Goal: Task Accomplishment & Management: Manage account settings

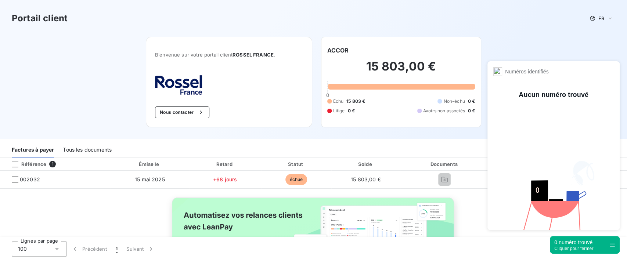
click at [596, 243] on div "0 numéro trouvé Cliquer pour fermer" at bounding box center [585, 245] width 70 height 18
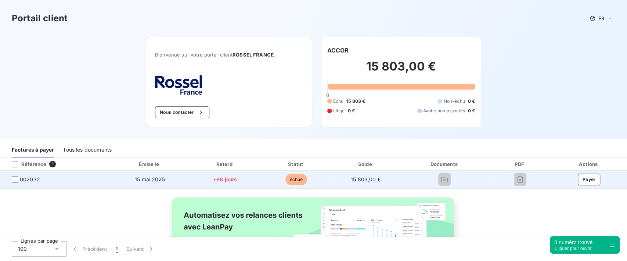
click at [15, 183] on div at bounding box center [15, 179] width 7 height 7
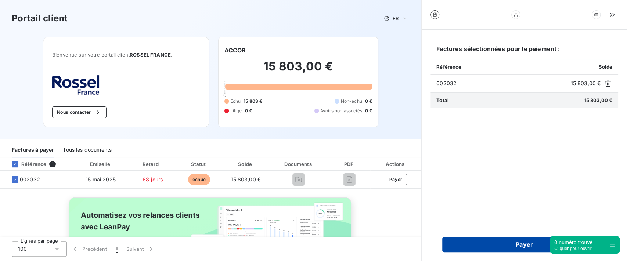
click at [518, 246] on button "Payer" at bounding box center [524, 244] width 164 height 15
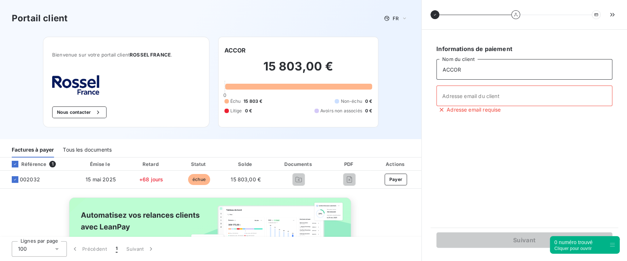
drag, startPoint x: 476, startPoint y: 73, endPoint x: 481, endPoint y: 78, distance: 7.0
click at [479, 75] on input "ACCOR" at bounding box center [524, 69] width 176 height 21
click at [491, 96] on input "Adresse email du client" at bounding box center [524, 96] width 176 height 21
type input "antoine@gmail.com"
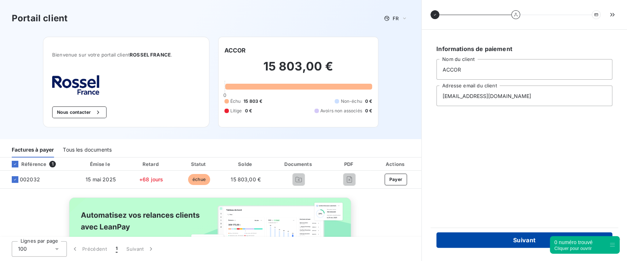
click at [497, 238] on button "Suivant" at bounding box center [524, 239] width 176 height 15
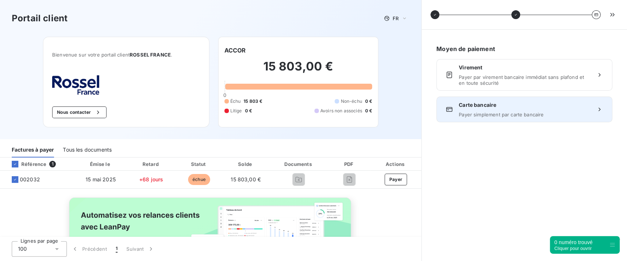
click at [503, 116] on span "Payer simplement par carte bancaire" at bounding box center [524, 115] width 131 height 6
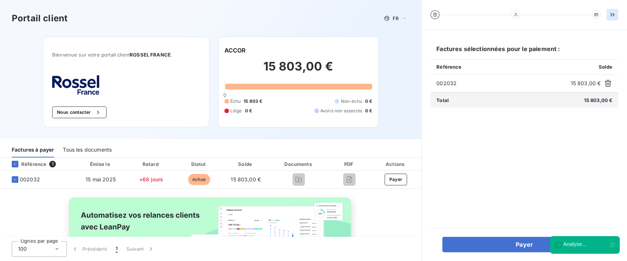
click at [613, 15] on icon "button" at bounding box center [612, 14] width 7 height 7
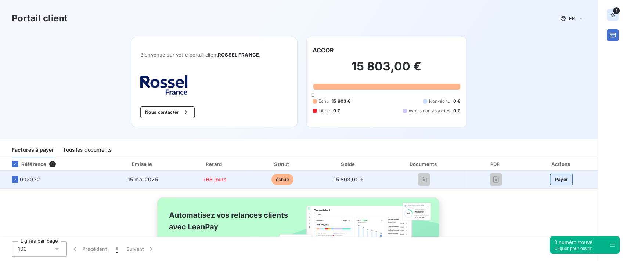
click at [550, 182] on button "Payer" at bounding box center [561, 180] width 23 height 12
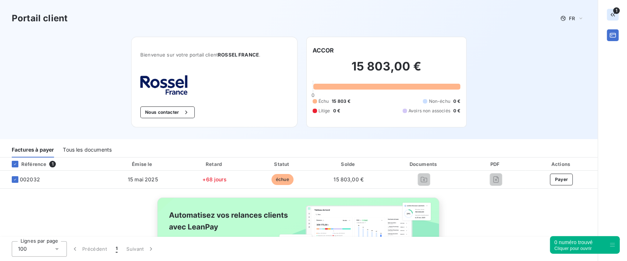
click at [611, 16] on icon "button" at bounding box center [612, 14] width 7 height 7
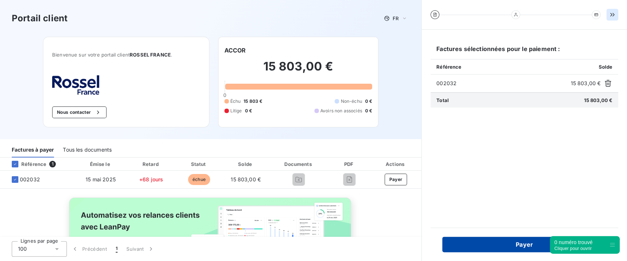
click at [504, 244] on button "Payer" at bounding box center [524, 244] width 164 height 15
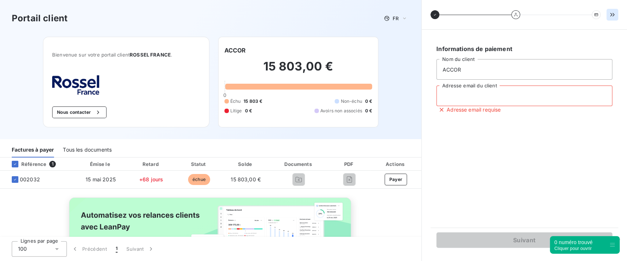
click at [483, 90] on input "Adresse email du client" at bounding box center [524, 96] width 176 height 21
drag, startPoint x: 472, startPoint y: 103, endPoint x: 366, endPoint y: 76, distance: 109.0
click at [370, 79] on div "Portail client FR Bienvenue sur votre portail client ROSSEL FRANCE . Nous conta…" at bounding box center [313, 130] width 627 height 261
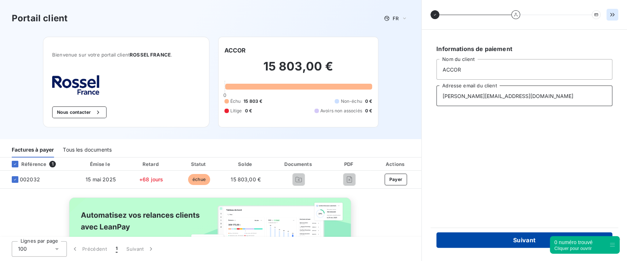
type input "antoine@leanpay.fr"
click at [501, 241] on button "Suivant" at bounding box center [524, 239] width 176 height 15
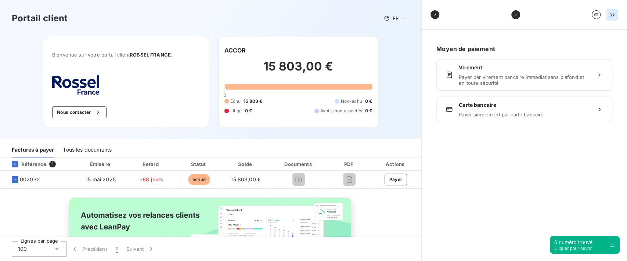
click at [489, 69] on span "Virement" at bounding box center [524, 67] width 131 height 7
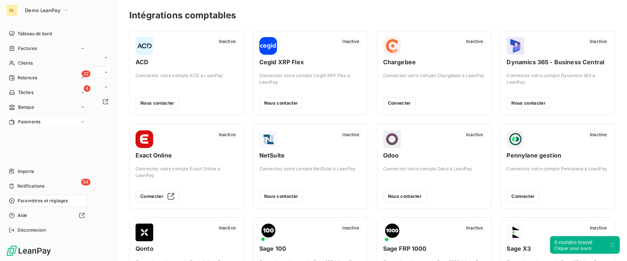
click at [29, 125] on span "Paiements" at bounding box center [29, 122] width 22 height 7
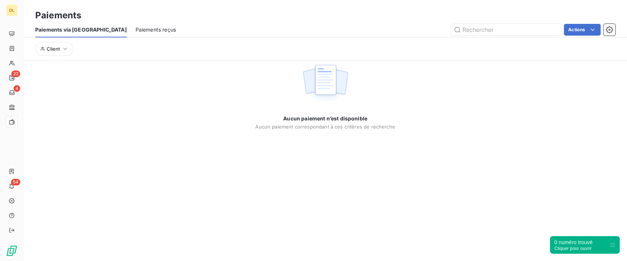
click at [136, 32] on span "Paiements reçus" at bounding box center [156, 29] width 40 height 7
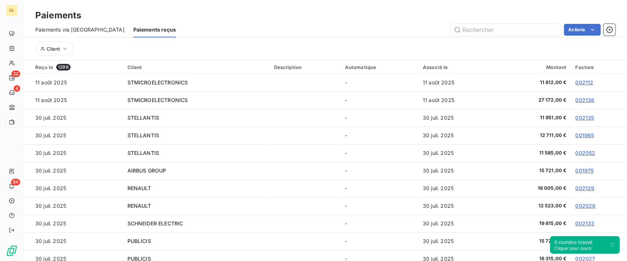
click at [79, 27] on span "Paiements via [GEOGRAPHIC_DATA]" at bounding box center [79, 29] width 89 height 7
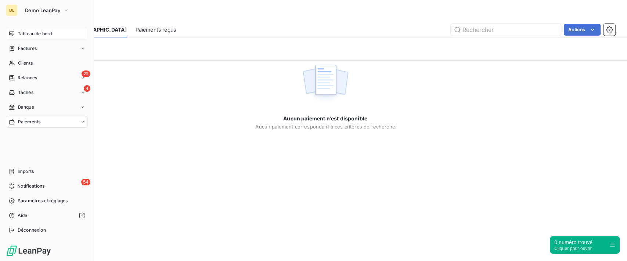
click at [16, 32] on div "Tableau de bord" at bounding box center [47, 34] width 82 height 12
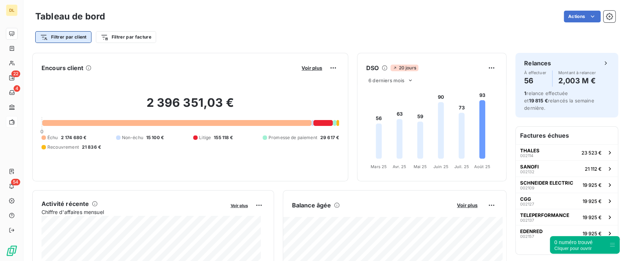
click at [69, 34] on html "DL 22 4 54 Tableau de bord Actions Filtrer par client Filtrer par facture Encou…" at bounding box center [313, 130] width 627 height 261
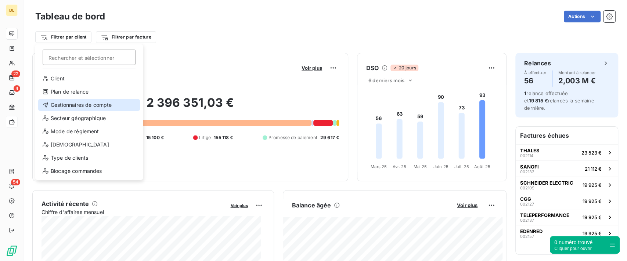
click at [90, 106] on div "Gestionnaires de compte" at bounding box center [89, 105] width 102 height 12
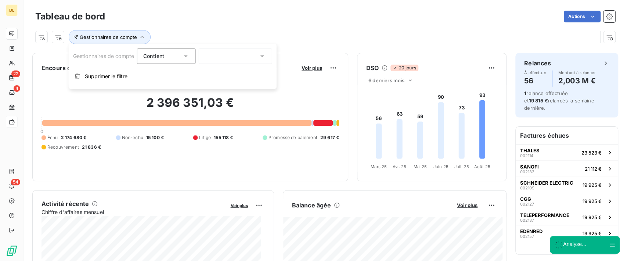
click at [232, 63] on div at bounding box center [235, 55] width 73 height 15
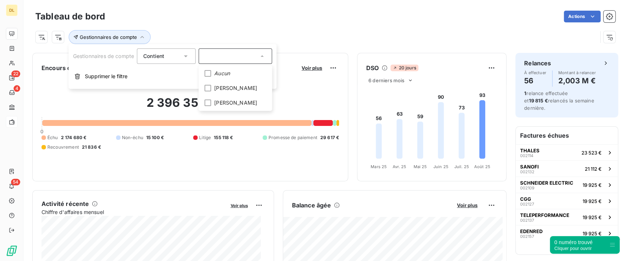
click at [311, 46] on div "Tableau de bord Actions Gestionnaires de compte" at bounding box center [325, 24] width 603 height 48
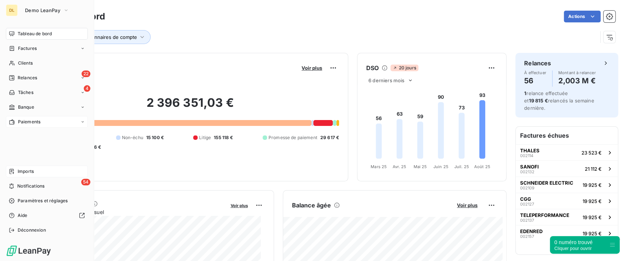
click at [31, 174] on span "Imports" at bounding box center [26, 171] width 16 height 7
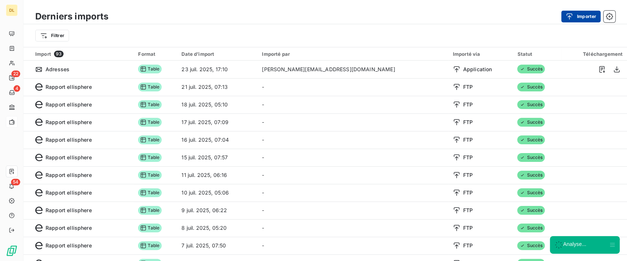
click at [580, 14] on button "Importer" at bounding box center [580, 17] width 39 height 12
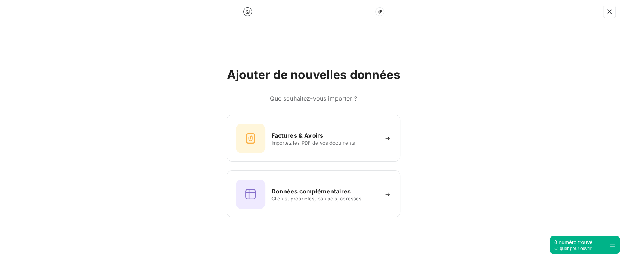
click at [615, 12] on div at bounding box center [313, 12] width 627 height 24
click at [611, 13] on icon "button" at bounding box center [609, 11] width 7 height 7
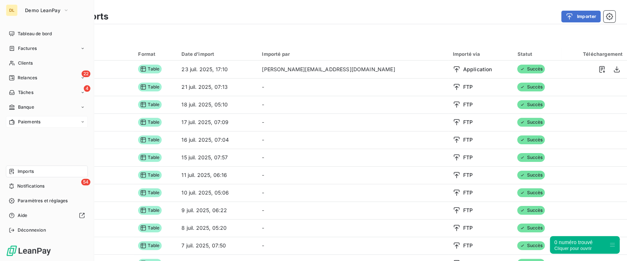
click at [29, 170] on span "Imports" at bounding box center [26, 171] width 16 height 7
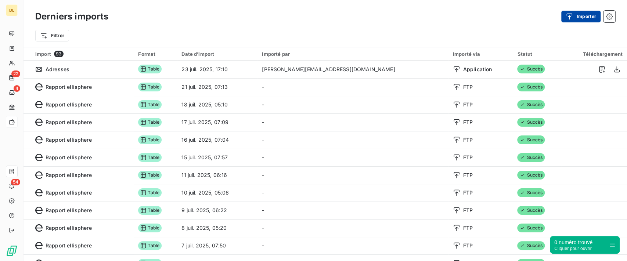
click at [588, 14] on button "Importer" at bounding box center [580, 17] width 39 height 12
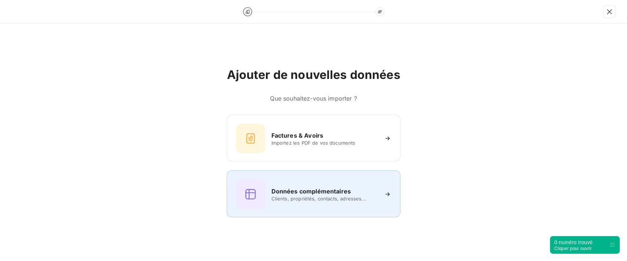
click at [324, 198] on span "Clients, propriétés, contacts, adresses..." at bounding box center [324, 199] width 107 height 6
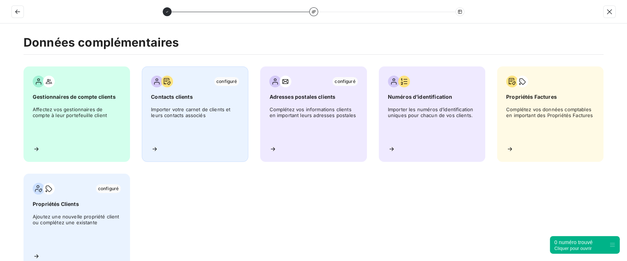
click at [197, 119] on span "Importer votre carnet de clients et leurs contacts associés" at bounding box center [195, 123] width 88 height 33
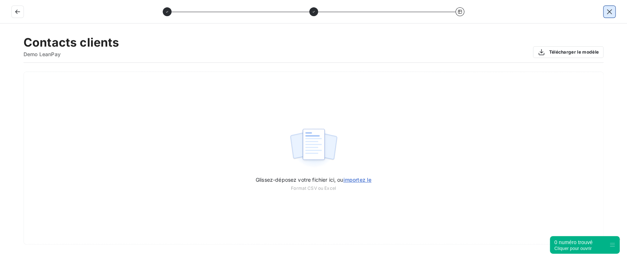
click at [606, 11] on icon "button" at bounding box center [609, 11] width 7 height 7
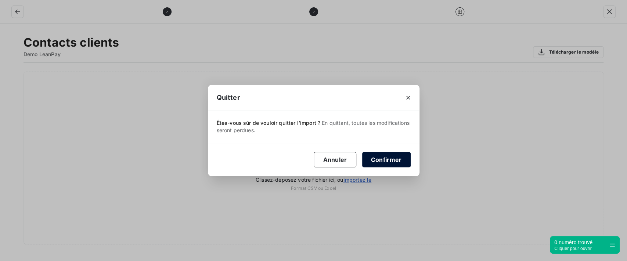
click at [380, 158] on button "Confirmer" at bounding box center [386, 159] width 48 height 15
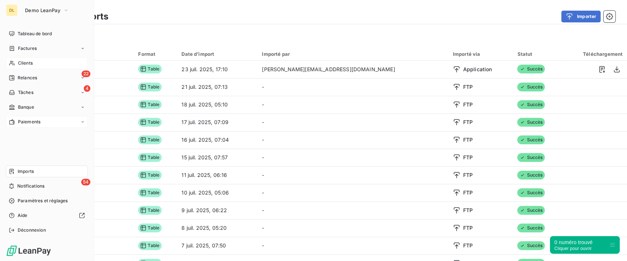
click at [14, 66] on icon at bounding box center [12, 63] width 6 height 6
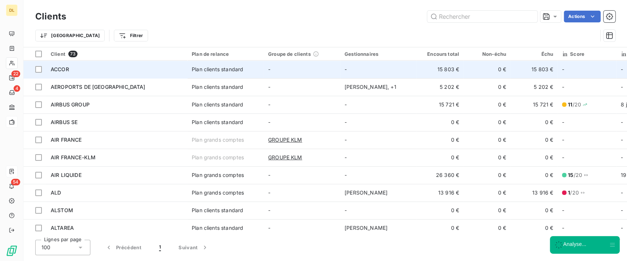
click at [331, 68] on td "-" at bounding box center [302, 70] width 76 height 18
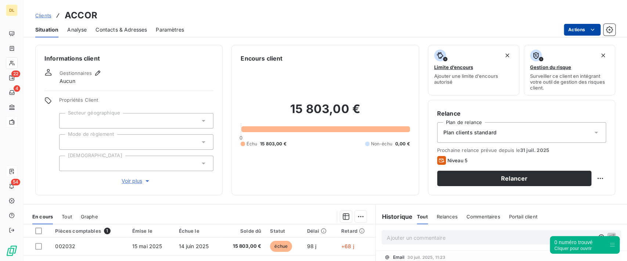
click at [570, 28] on html "DL 22 4 54 Clients ACCOR Situation Analyse Contacts & Adresses Paramètres Actio…" at bounding box center [313, 130] width 627 height 261
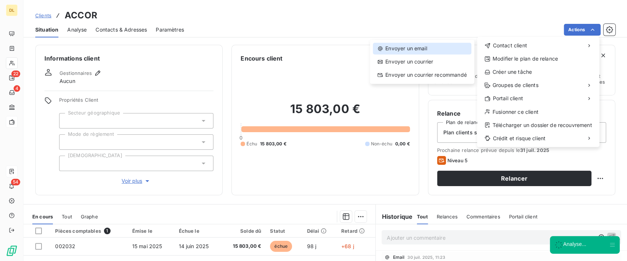
click at [439, 48] on div "Envoyer un email" at bounding box center [422, 49] width 98 height 12
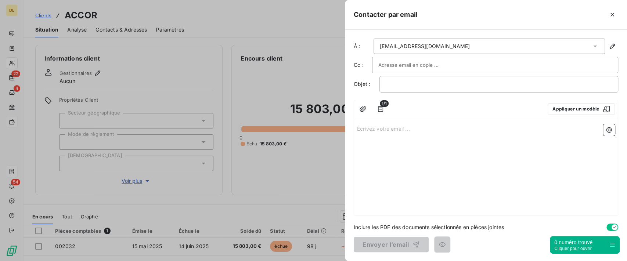
click at [399, 130] on p "Écrivez votre email ... ﻿" at bounding box center [486, 128] width 258 height 8
click at [383, 109] on icon "button" at bounding box center [380, 108] width 7 height 7
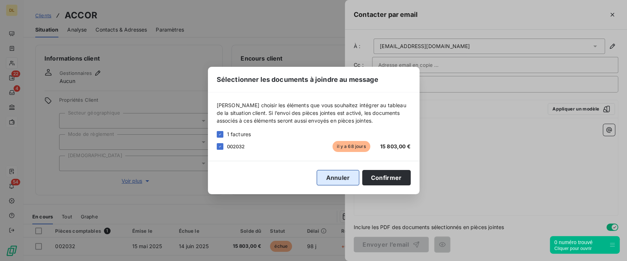
click at [337, 173] on button "Annuler" at bounding box center [338, 177] width 42 height 15
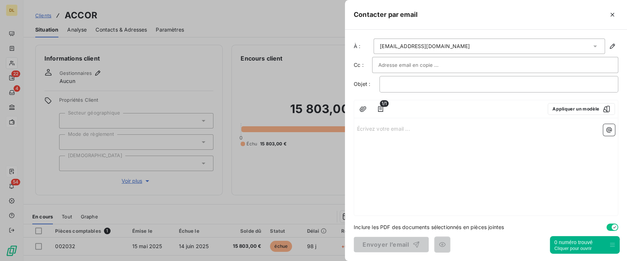
click at [382, 128] on p "Écrivez votre email ... ﻿" at bounding box center [486, 128] width 258 height 8
click at [615, 10] on button "button" at bounding box center [612, 15] width 12 height 12
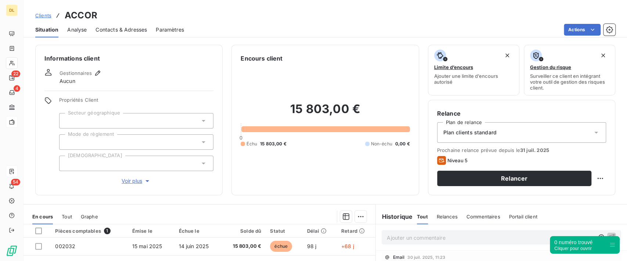
click at [563, 31] on html "DL 22 4 54 Clients ACCOR Situation Analyse Contacts & Adresses Paramètres Actio…" at bounding box center [313, 130] width 627 height 261
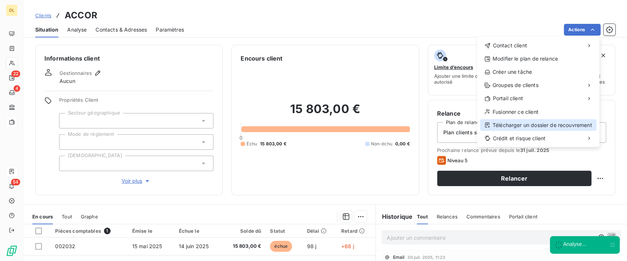
click at [524, 125] on div "Télécharger un dossier de recouvrement" at bounding box center [538, 125] width 116 height 12
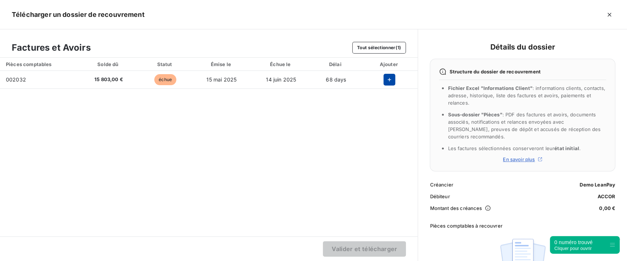
click at [388, 80] on icon "button" at bounding box center [389, 79] width 7 height 7
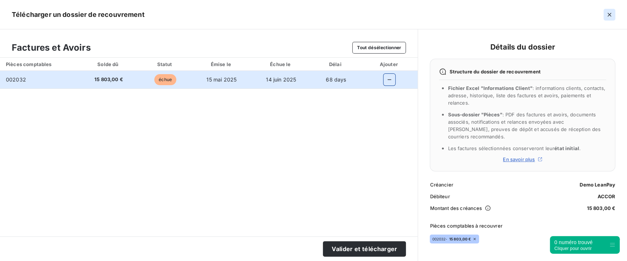
click at [606, 15] on icon "button" at bounding box center [609, 14] width 7 height 7
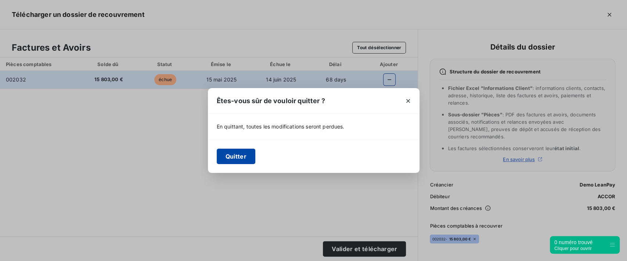
click at [228, 154] on button "Quitter" at bounding box center [236, 156] width 39 height 15
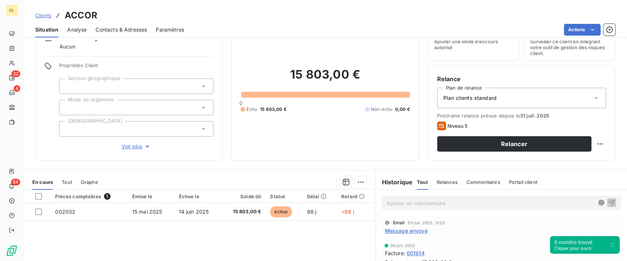
scroll to position [49, 0]
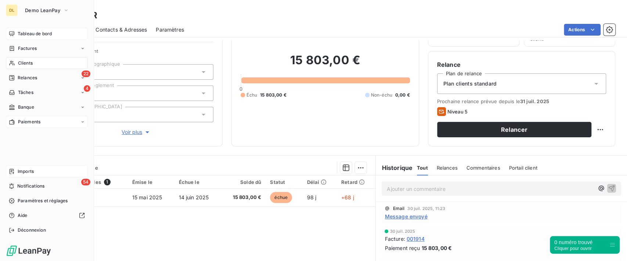
click at [12, 35] on icon at bounding box center [11, 33] width 5 height 5
